Goal: Task Accomplishment & Management: Use online tool/utility

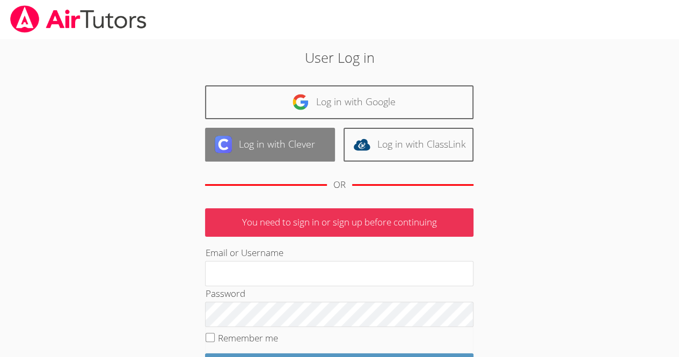
click at [298, 152] on link "Log in with Clever" at bounding box center [270, 145] width 130 height 34
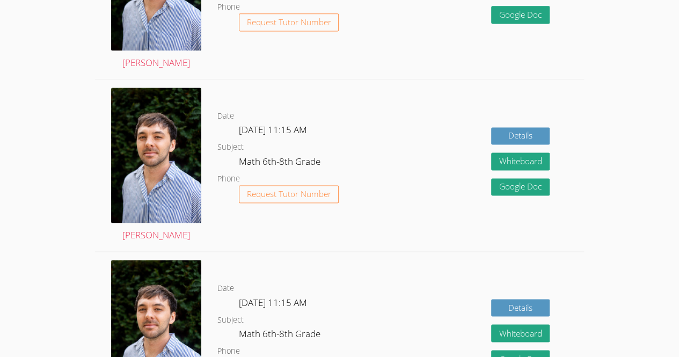
scroll to position [748, 0]
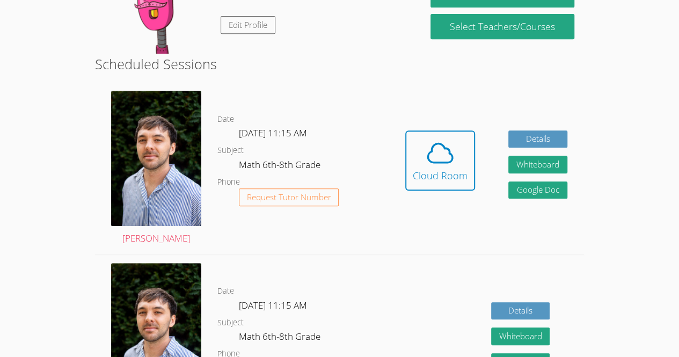
scroll to position [226, 0]
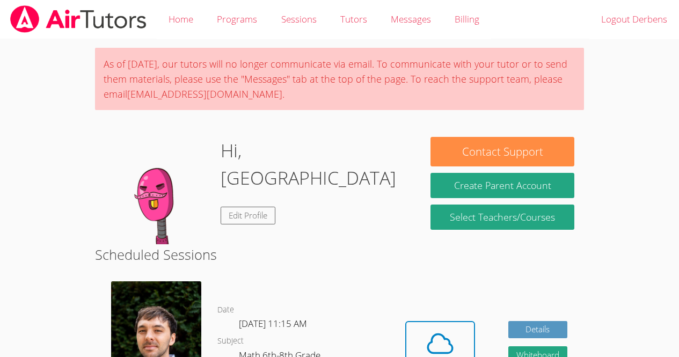
scroll to position [189, 0]
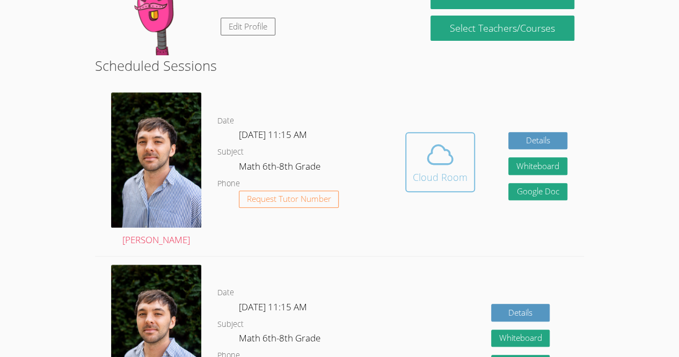
click at [439, 170] on icon at bounding box center [440, 155] width 30 height 30
click at [441, 153] on icon at bounding box center [440, 154] width 25 height 19
click at [445, 151] on icon at bounding box center [440, 155] width 30 height 30
click at [463, 156] on span at bounding box center [440, 155] width 55 height 30
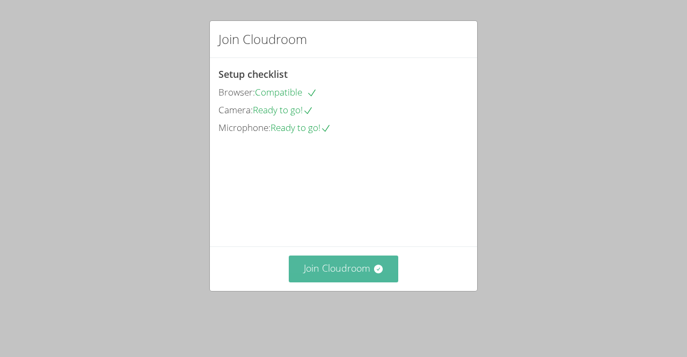
click at [334, 282] on button "Join Cloudroom" at bounding box center [344, 268] width 110 height 26
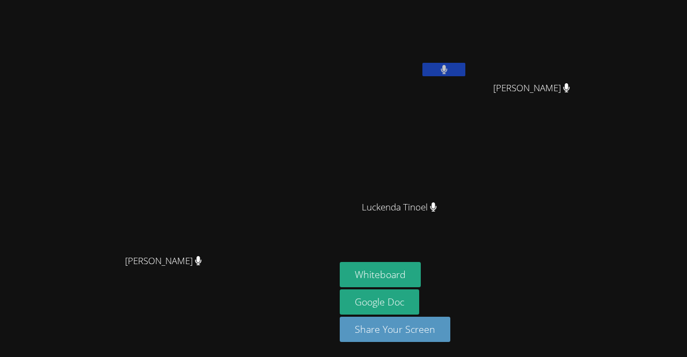
click at [248, 216] on video at bounding box center [167, 157] width 161 height 184
click at [428, 256] on aside "Derbens Louis Paulo Gomes Silva Paulo Gomes Silva Luckenda Tinoel Luckenda Tino…" at bounding box center [469, 178] width 268 height 357
click at [421, 283] on button "Whiteboard" at bounding box center [380, 274] width 81 height 25
click at [447, 65] on icon at bounding box center [444, 69] width 7 height 9
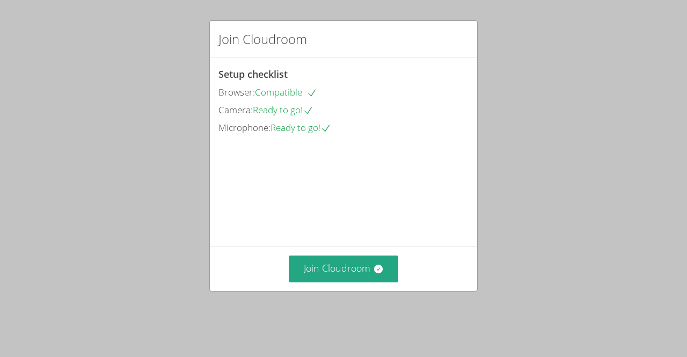
click at [340, 213] on video at bounding box center [298, 184] width 161 height 80
click at [336, 211] on video at bounding box center [298, 184] width 161 height 80
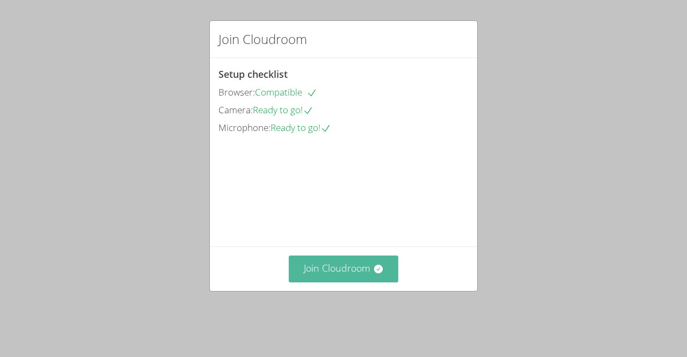
drag, startPoint x: 336, startPoint y: 211, endPoint x: 366, endPoint y: 282, distance: 76.9
click at [0, 0] on div "Setup checklist Browser: Compatible Camera: Ready to go! Microphone: Ready to g…" at bounding box center [0, 0] width 0 height 0
click at [366, 282] on button "Join Cloudroom" at bounding box center [344, 268] width 110 height 26
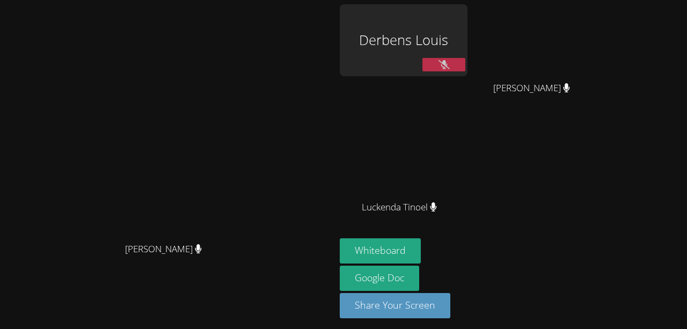
drag, startPoint x: 295, startPoint y: 100, endPoint x: 295, endPoint y: 72, distance: 27.9
click at [248, 72] on video at bounding box center [167, 145] width 161 height 184
click at [248, 57] on video at bounding box center [167, 145] width 161 height 184
click at [465, 68] on button at bounding box center [443, 64] width 43 height 13
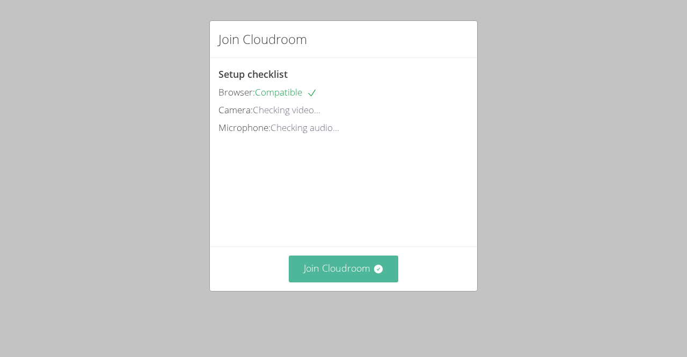
click at [340, 282] on button "Join Cloudroom" at bounding box center [344, 268] width 110 height 26
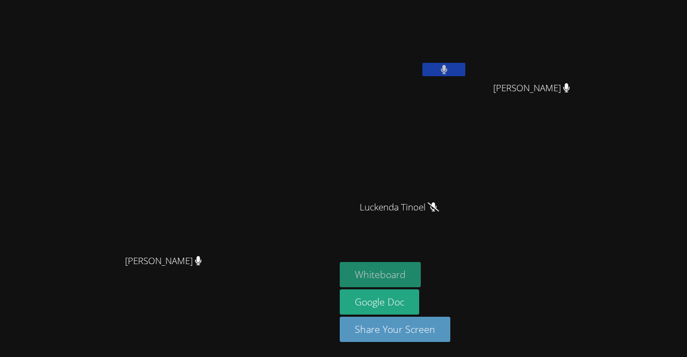
click at [421, 282] on button "Whiteboard" at bounding box center [380, 274] width 81 height 25
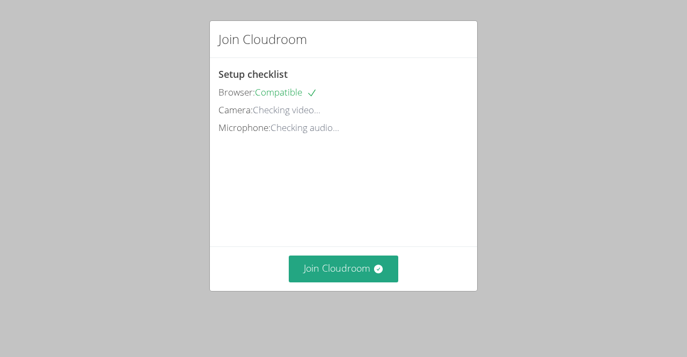
click at [351, 225] on video at bounding box center [298, 184] width 161 height 80
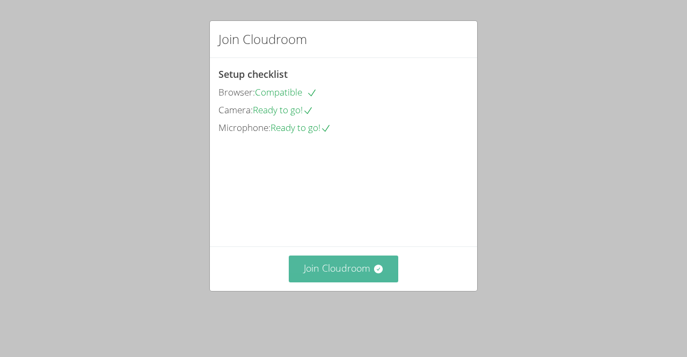
click at [362, 282] on button "Join Cloudroom" at bounding box center [344, 268] width 110 height 26
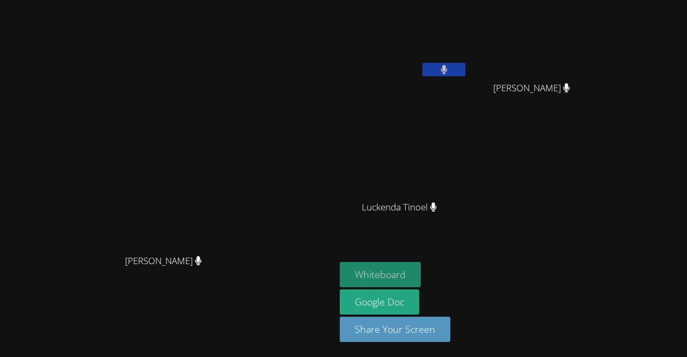
click at [421, 280] on button "Whiteboard" at bounding box center [380, 274] width 81 height 25
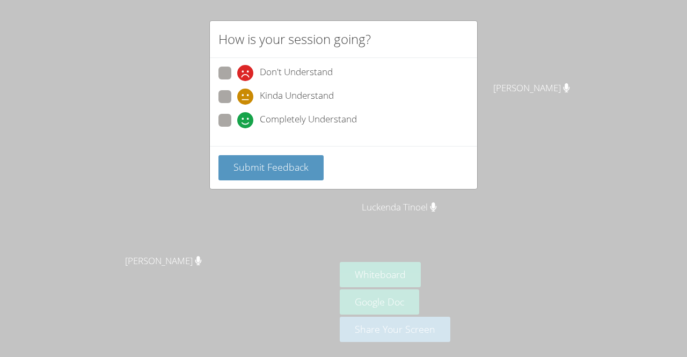
click at [240, 121] on icon at bounding box center [245, 120] width 16 height 16
click at [240, 121] on input "Completely Understand" at bounding box center [241, 118] width 9 height 9
radio input "true"
click at [254, 72] on div "Don't Understand" at bounding box center [285, 73] width 96 height 16
click at [246, 72] on input "Don't Understand" at bounding box center [241, 71] width 9 height 9
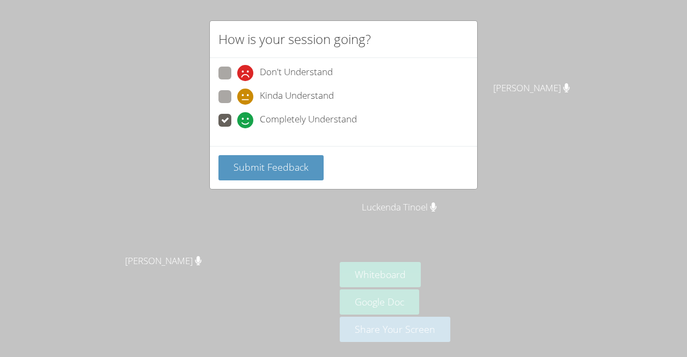
radio input "true"
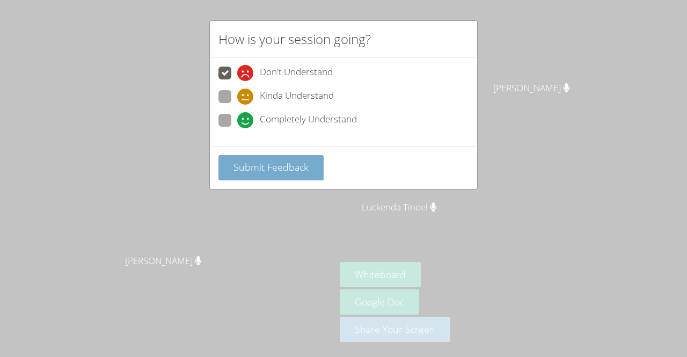
click at [250, 163] on span "Submit Feedback" at bounding box center [270, 166] width 75 height 13
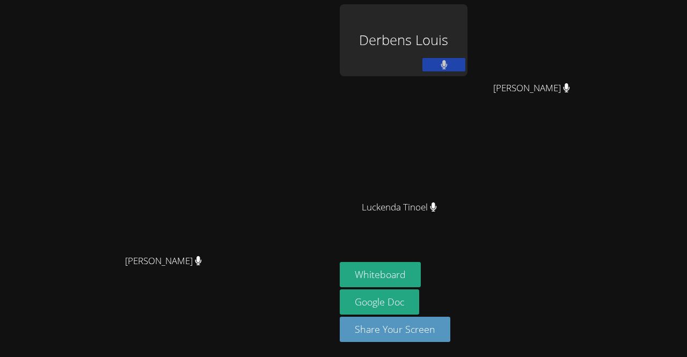
click at [248, 65] on video at bounding box center [167, 157] width 161 height 184
